Goal: Transaction & Acquisition: Download file/media

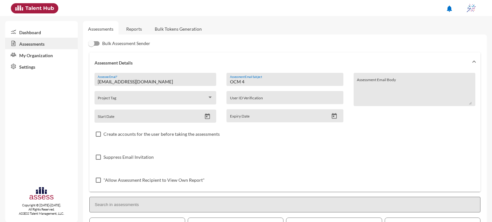
scroll to position [146, 0]
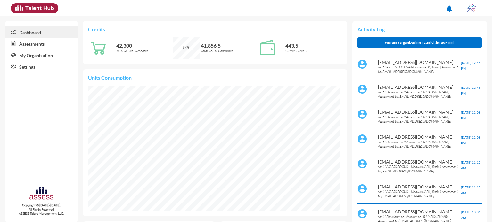
scroll to position [57, 120]
click at [44, 44] on link "Assessments" at bounding box center [41, 44] width 73 height 12
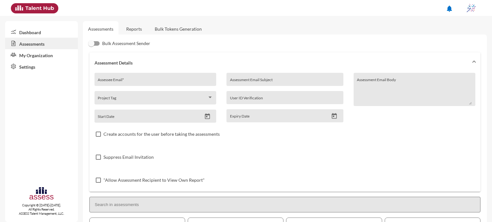
click at [132, 29] on link "Reports" at bounding box center [134, 29] width 26 height 16
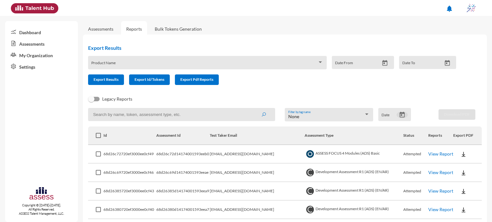
click at [399, 116] on icon "Open calendar" at bounding box center [402, 115] width 7 height 7
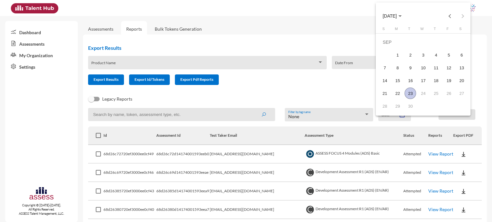
click at [410, 92] on div "23" at bounding box center [410, 94] width 12 height 12
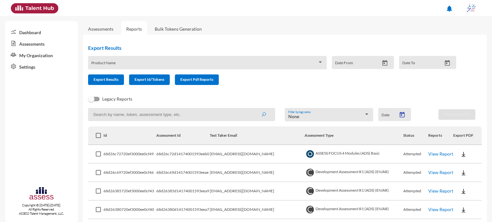
type input "[DATE]"
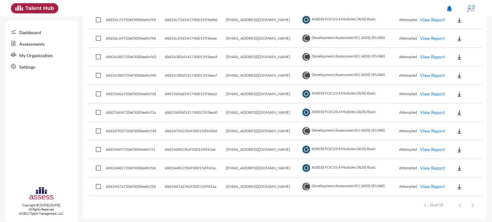
scroll to position [136, 0]
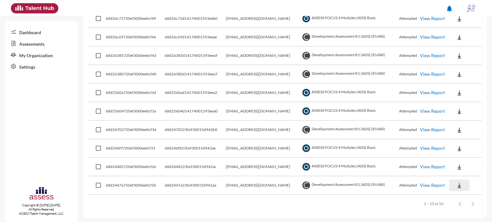
click at [456, 185] on img at bounding box center [459, 186] width 6 height 6
click at [465, 135] on button "OCM / EN" at bounding box center [469, 137] width 45 height 12
click at [460, 166] on button at bounding box center [459, 167] width 20 height 12
click at [461, 179] on button "EN" at bounding box center [465, 179] width 36 height 12
click at [457, 150] on img at bounding box center [459, 149] width 6 height 6
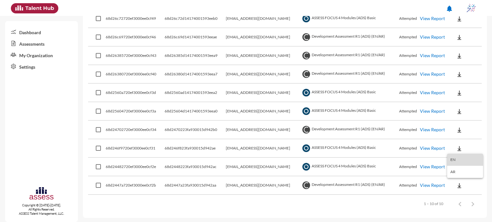
click at [461, 157] on button "EN" at bounding box center [465, 160] width 36 height 12
click at [457, 132] on img at bounding box center [459, 130] width 6 height 6
click at [459, 142] on button "OCM / EN" at bounding box center [469, 142] width 45 height 12
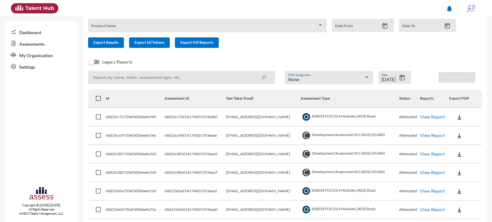
scroll to position [37, 0]
click at [456, 206] on button at bounding box center [459, 210] width 20 height 12
click at [457, 186] on button "EN" at bounding box center [465, 186] width 36 height 12
click at [458, 193] on img at bounding box center [459, 192] width 6 height 6
click at [462, 205] on button "EN" at bounding box center [465, 203] width 36 height 12
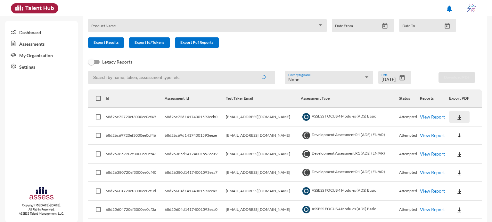
click at [461, 118] on button at bounding box center [459, 117] width 20 height 12
click at [460, 129] on button "EN" at bounding box center [465, 129] width 36 height 12
click at [456, 175] on img at bounding box center [459, 173] width 6 height 6
click at [467, 126] on button "OCM / EN" at bounding box center [469, 124] width 45 height 12
click at [457, 156] on img at bounding box center [459, 154] width 6 height 6
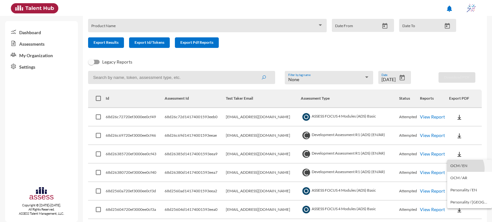
click at [461, 169] on button "OCM / EN" at bounding box center [469, 166] width 45 height 12
click at [457, 141] on button at bounding box center [459, 136] width 20 height 12
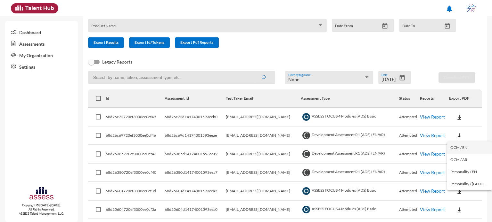
click at [461, 149] on button "OCM / EN" at bounding box center [469, 148] width 45 height 12
